Goal: Transaction & Acquisition: Purchase product/service

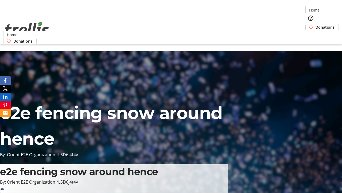
click at [316, 24] on span "Donations" at bounding box center [325, 27] width 19 height 6
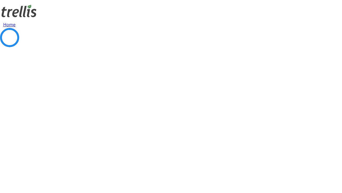
select select "CA"
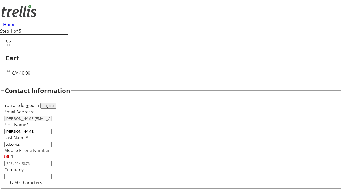
select select "BC"
type input "Kelowna"
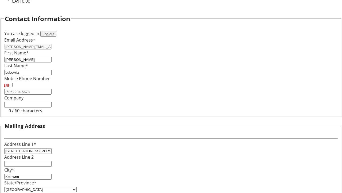
type input "V1Y 0C2"
